Goal: Check status: Check status

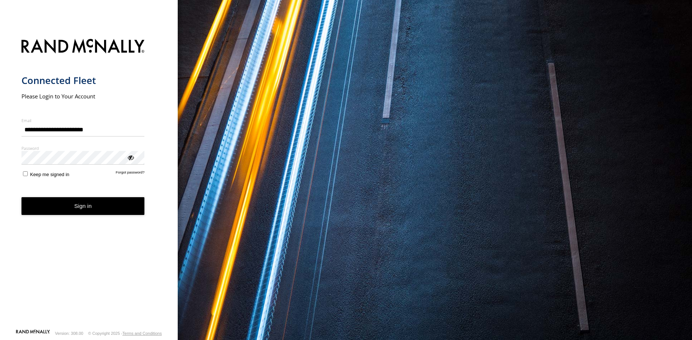
click at [92, 206] on button "Sign in" at bounding box center [82, 206] width 123 height 18
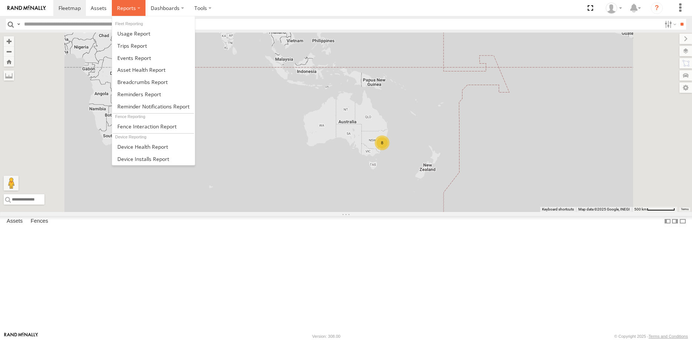
click at [126, 9] on span at bounding box center [126, 7] width 19 height 7
click at [145, 82] on span at bounding box center [142, 82] width 50 height 7
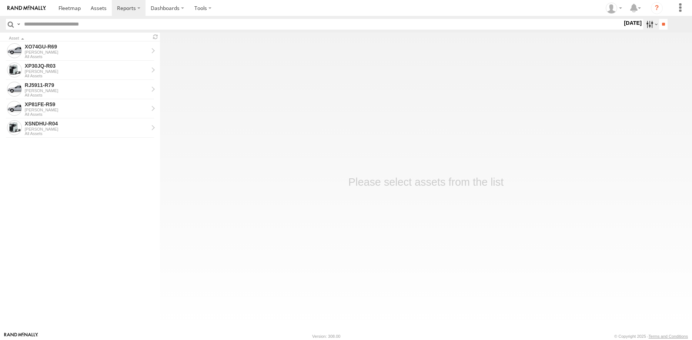
click at [653, 26] on label at bounding box center [652, 24] width 16 height 11
click at [0, 0] on label at bounding box center [0, 0] width 0 height 0
click at [661, 26] on input "**" at bounding box center [663, 24] width 9 height 11
click at [88, 51] on div "[PERSON_NAME]" at bounding box center [87, 52] width 124 height 4
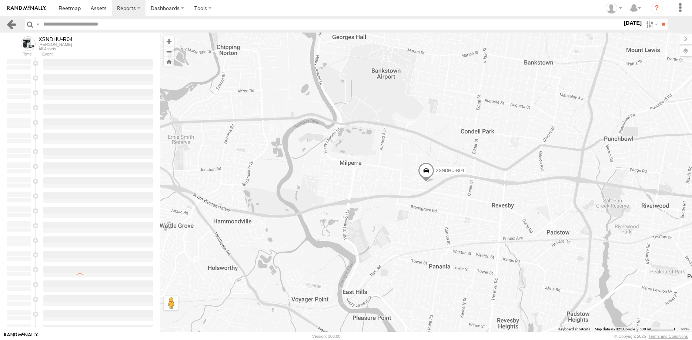
click at [13, 26] on link at bounding box center [11, 24] width 11 height 11
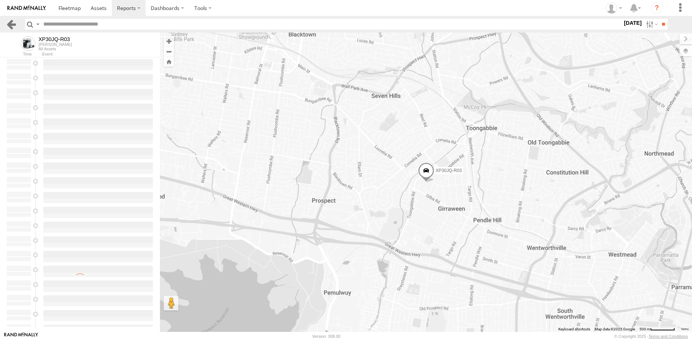
click at [11, 23] on link at bounding box center [11, 24] width 11 height 11
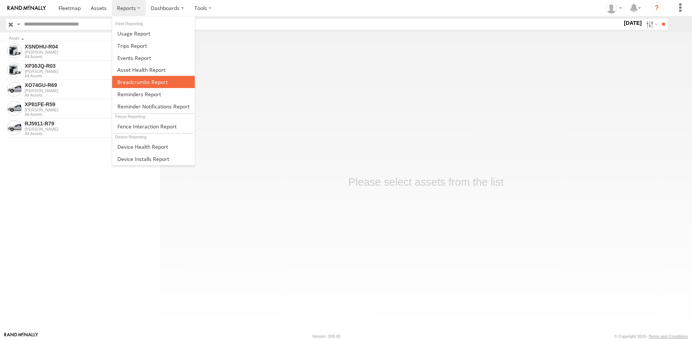
click at [147, 82] on span at bounding box center [142, 82] width 50 height 7
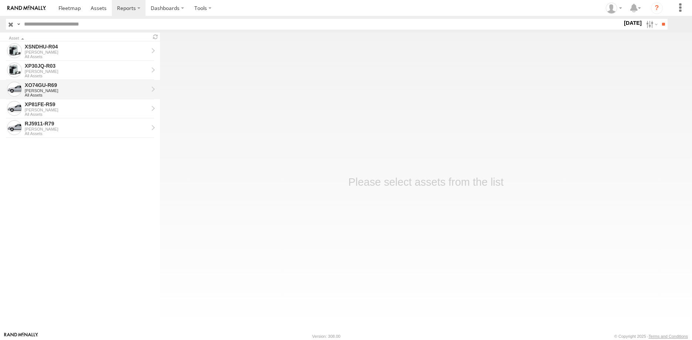
click at [86, 89] on div "XO74GU-R69" at bounding box center [87, 85] width 124 height 7
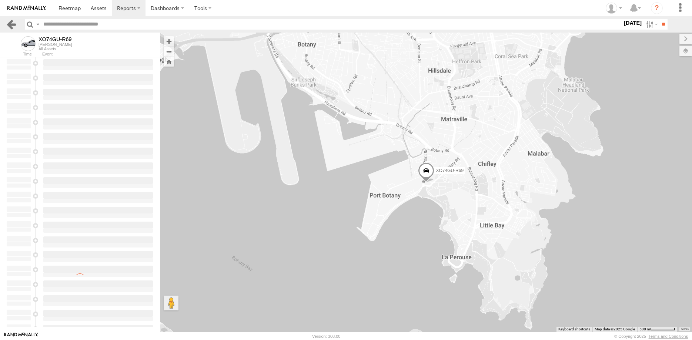
click at [14, 24] on link at bounding box center [11, 24] width 11 height 11
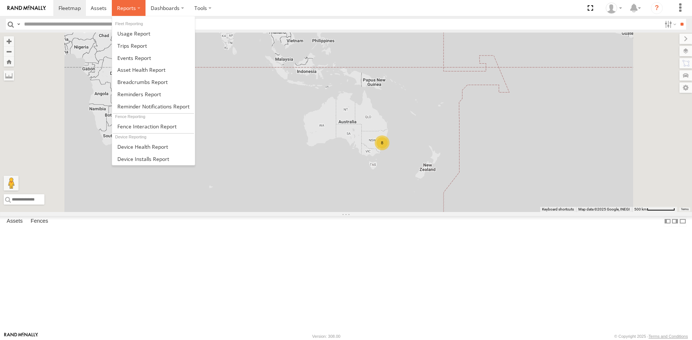
click at [132, 9] on span at bounding box center [126, 7] width 19 height 7
click at [145, 82] on span at bounding box center [142, 82] width 50 height 7
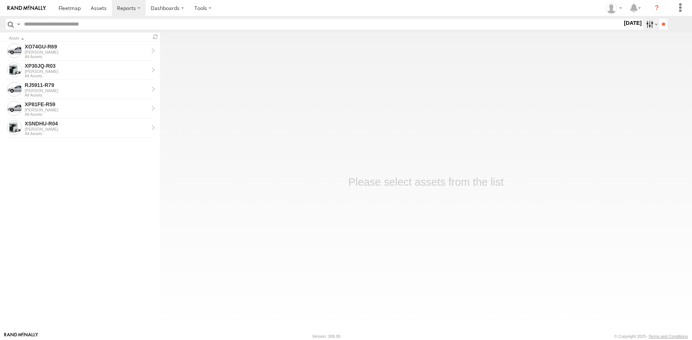
click at [651, 25] on label at bounding box center [652, 24] width 16 height 11
click at [0, 0] on label at bounding box center [0, 0] width 0 height 0
click at [664, 24] on input "**" at bounding box center [663, 24] width 9 height 11
click at [86, 50] on div "[PERSON_NAME]" at bounding box center [87, 52] width 124 height 4
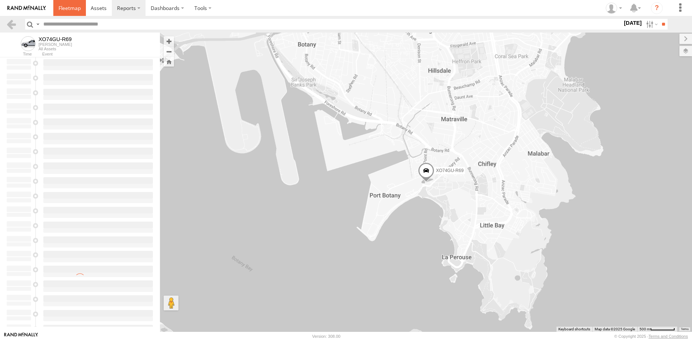
click at [66, 7] on span at bounding box center [70, 7] width 22 height 7
